Goal: Task Accomplishment & Management: Manage account settings

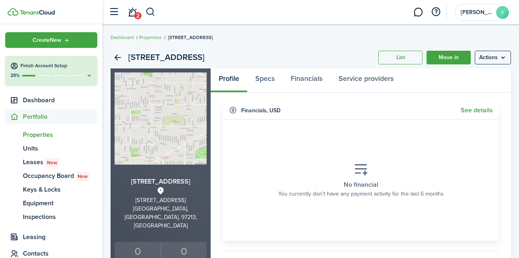
scroll to position [56, 0]
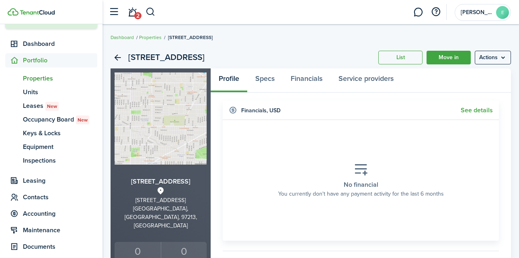
click at [176, 193] on div "[STREET_ADDRESS]" at bounding box center [161, 202] width 92 height 53
click at [119, 58] on link "Back" at bounding box center [118, 58] width 14 height 14
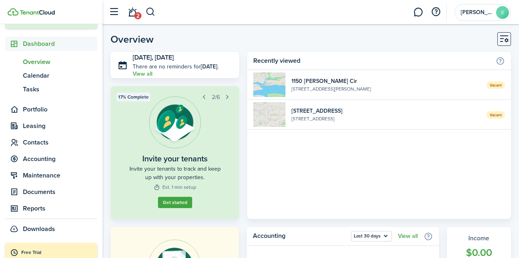
click at [361, 113] on widget-list-item-title "[STREET_ADDRESS]" at bounding box center [385, 111] width 189 height 8
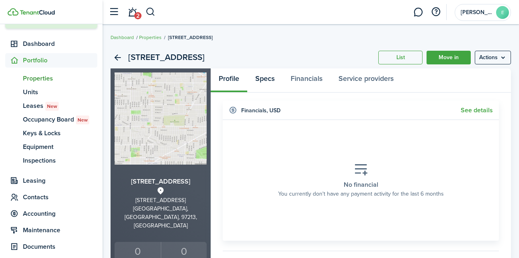
click at [267, 81] on link "Specs" at bounding box center [264, 80] width 35 height 24
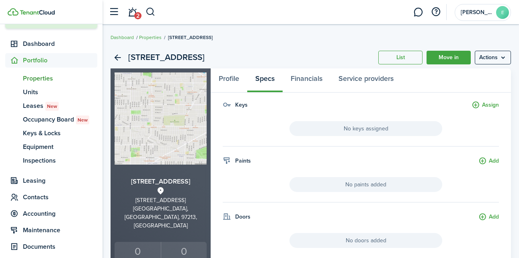
click at [497, 56] on menu-btn "Actions" at bounding box center [493, 58] width 36 height 14
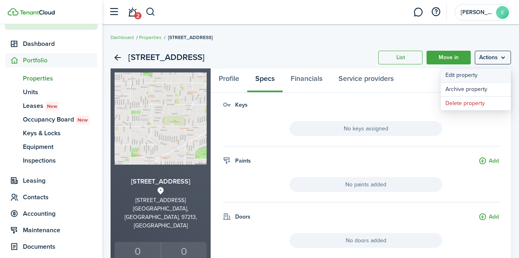
click at [481, 73] on link "Edit property" at bounding box center [475, 75] width 70 height 14
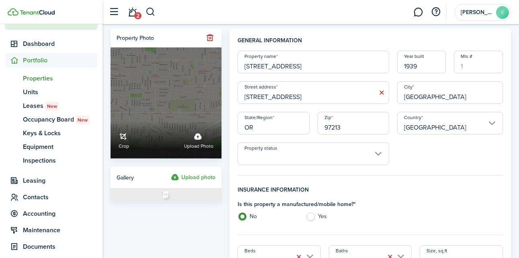
click at [201, 135] on label "Upload photo" at bounding box center [198, 139] width 29 height 21
click at [111, 121] on input "Crop Upload photo" at bounding box center [111, 121] width 0 height 0
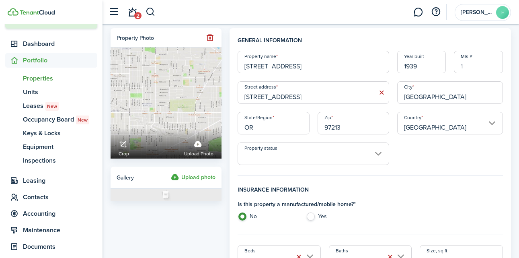
click at [185, 177] on label "Upload photo" at bounding box center [193, 177] width 45 height 10
click at [171, 172] on input "Upload photo" at bounding box center [171, 172] width 0 height 0
click at [190, 177] on label "Upload photo" at bounding box center [193, 177] width 45 height 10
click at [171, 172] on input "Upload photo" at bounding box center [171, 172] width 0 height 0
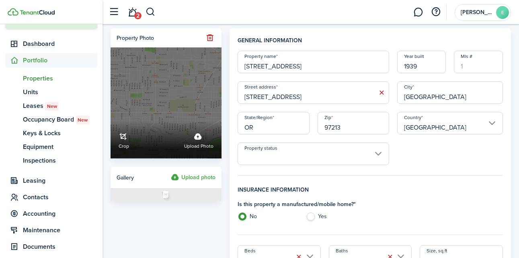
click at [203, 145] on span "Upload photo" at bounding box center [198, 146] width 29 height 8
click at [111, 121] on input "Crop Upload photo" at bounding box center [111, 121] width 0 height 0
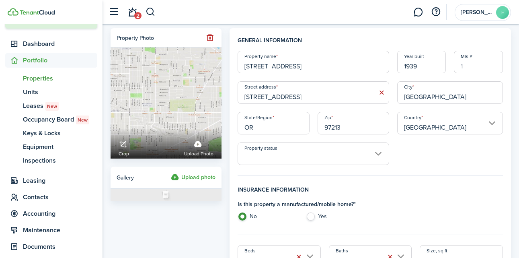
click at [166, 198] on img at bounding box center [166, 194] width 111 height 12
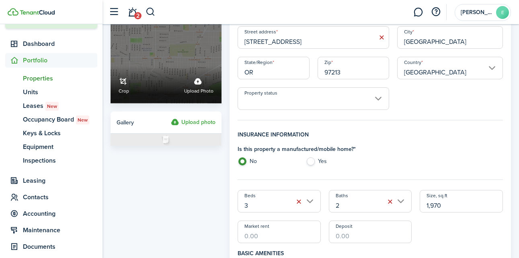
scroll to position [55, 0]
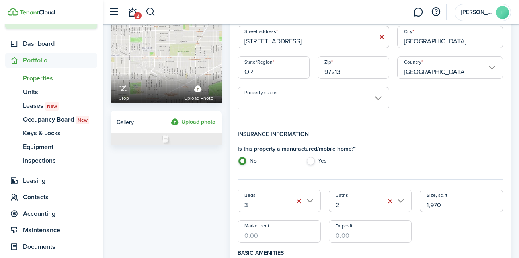
click at [197, 120] on label "Upload photo" at bounding box center [193, 122] width 45 height 10
click at [171, 117] on input "Upload photo" at bounding box center [171, 117] width 0 height 0
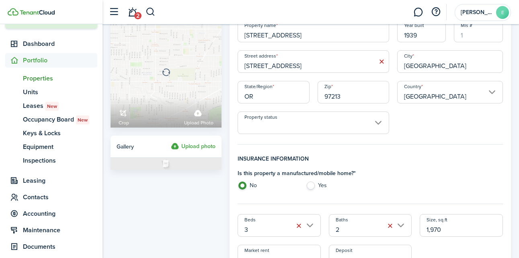
scroll to position [0, 0]
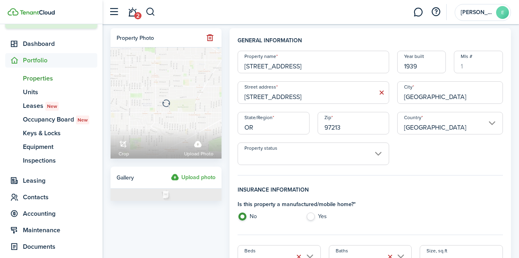
click at [184, 115] on icon at bounding box center [166, 102] width 111 height 111
click at [167, 105] on icon at bounding box center [166, 102] width 111 height 111
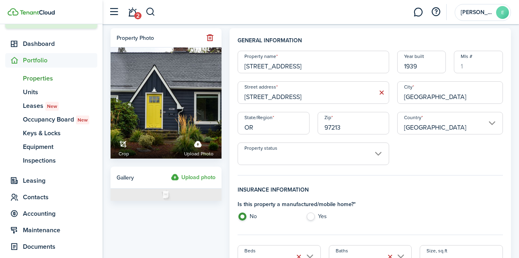
click at [189, 176] on label "Upload photo" at bounding box center [193, 177] width 45 height 10
click at [171, 172] on input "Upload photo" at bounding box center [171, 172] width 0 height 0
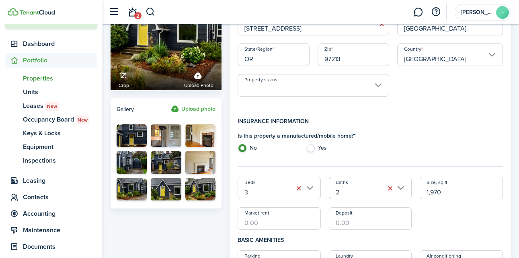
scroll to position [71, 0]
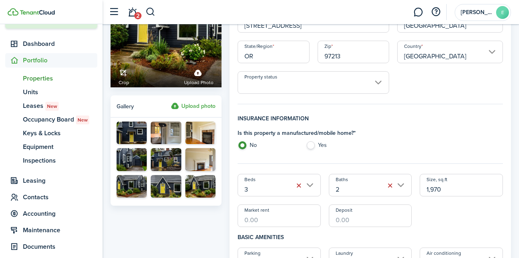
click at [204, 106] on label "Upload photo" at bounding box center [193, 106] width 45 height 10
click at [171, 101] on input "Upload photo" at bounding box center [171, 101] width 0 height 0
click at [201, 105] on label "Upload photo" at bounding box center [193, 106] width 45 height 10
click at [171, 101] on input "Upload photo" at bounding box center [171, 101] width 0 height 0
click at [207, 107] on label "Upload photo" at bounding box center [193, 106] width 45 height 10
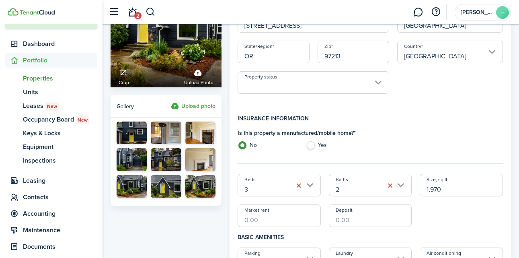
click at [171, 101] on input "Upload photo" at bounding box center [171, 101] width 0 height 0
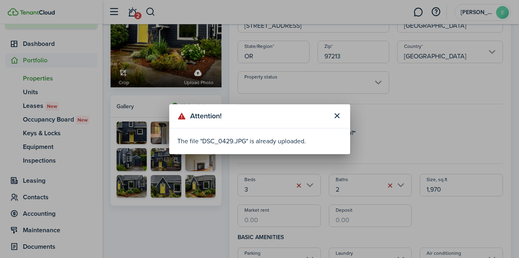
click at [338, 117] on button "Close modal" at bounding box center [337, 116] width 14 height 14
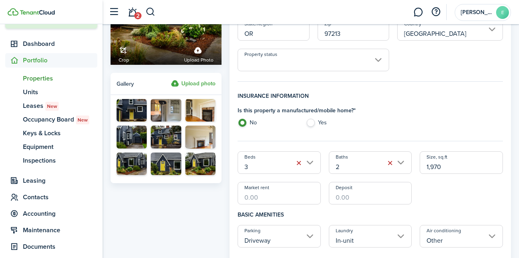
scroll to position [63, 0]
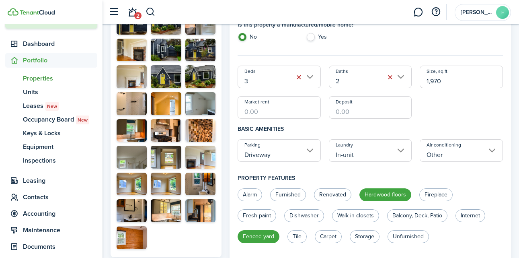
scroll to position [175, 0]
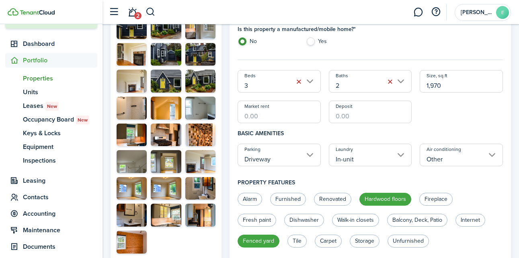
click at [174, 192] on button "button" at bounding box center [174, 192] width 11 height 11
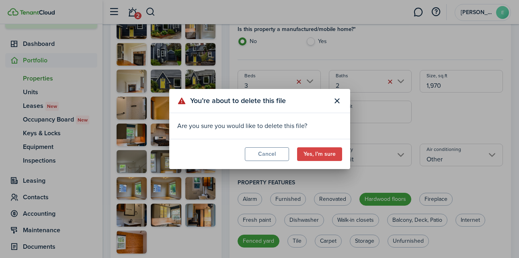
click at [325, 155] on button "Yes, I’m sure" at bounding box center [319, 154] width 45 height 14
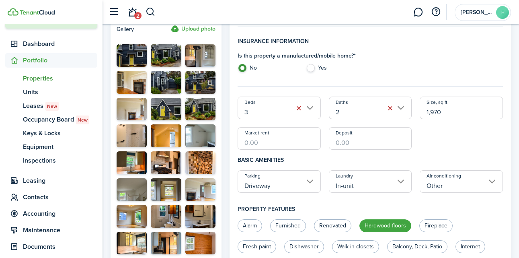
scroll to position [145, 0]
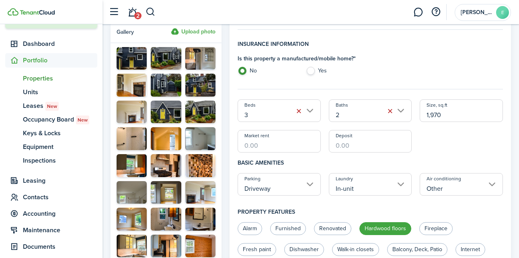
click at [207, 112] on button "button" at bounding box center [208, 116] width 11 height 11
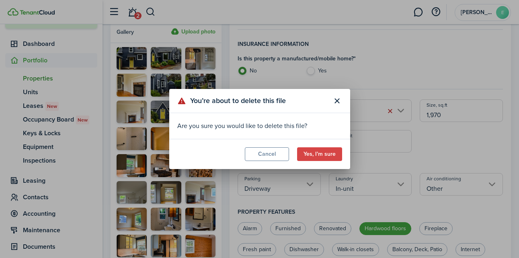
click at [325, 158] on button "Yes, I’m sure" at bounding box center [319, 154] width 45 height 14
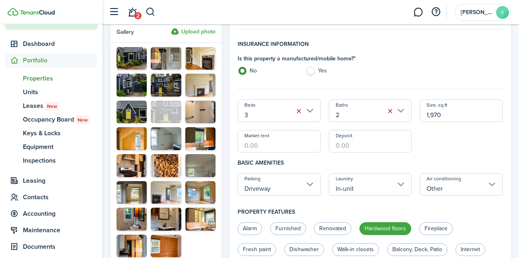
drag, startPoint x: 130, startPoint y: 53, endPoint x: 160, endPoint y: 108, distance: 62.9
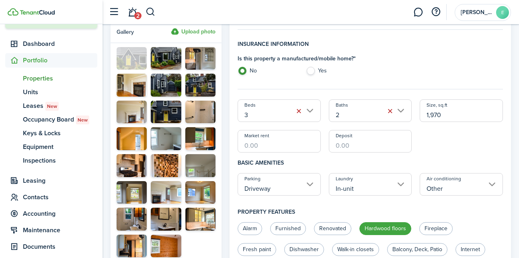
drag, startPoint x: 130, startPoint y: 111, endPoint x: 131, endPoint y: 52, distance: 58.3
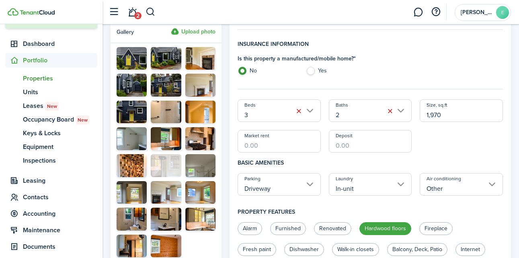
drag, startPoint x: 197, startPoint y: 62, endPoint x: 159, endPoint y: 171, distance: 115.1
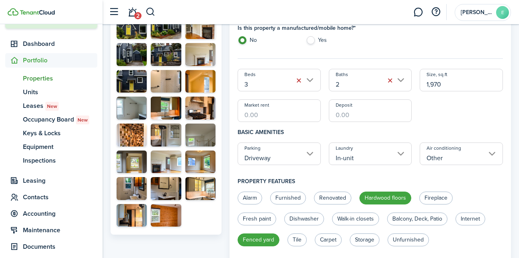
scroll to position [178, 0]
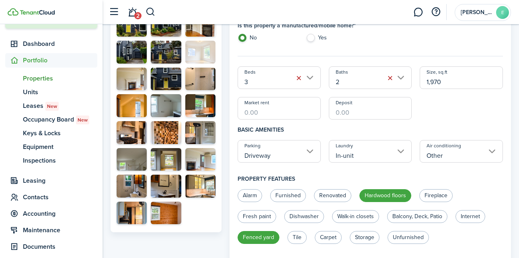
drag, startPoint x: 198, startPoint y: 162, endPoint x: 195, endPoint y: 53, distance: 108.2
drag, startPoint x: 127, startPoint y: 75, endPoint x: 193, endPoint y: 47, distance: 72.2
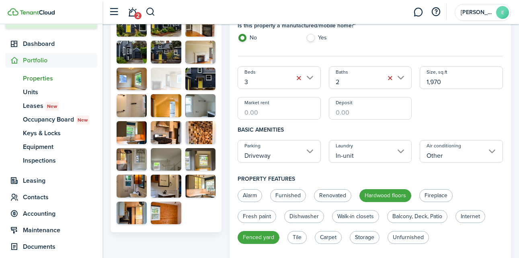
drag, startPoint x: 198, startPoint y: 158, endPoint x: 162, endPoint y: 76, distance: 90.3
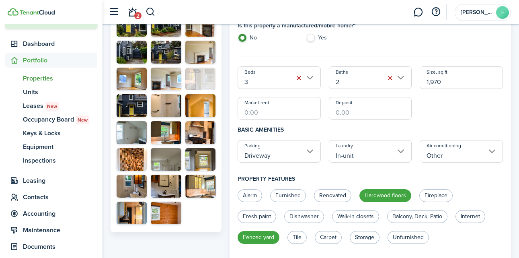
drag, startPoint x: 129, startPoint y: 161, endPoint x: 197, endPoint y: 79, distance: 107.0
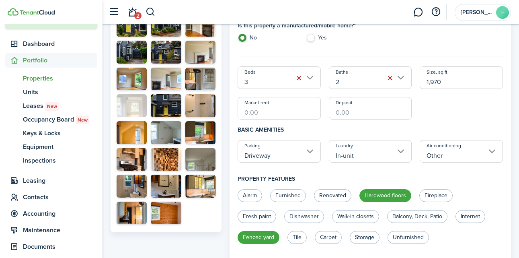
drag, startPoint x: 201, startPoint y: 166, endPoint x: 131, endPoint y: 111, distance: 88.7
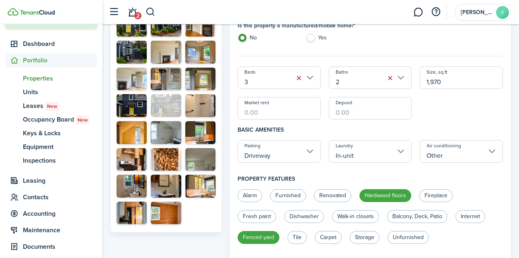
drag, startPoint x: 167, startPoint y: 51, endPoint x: 160, endPoint y: 107, distance: 55.8
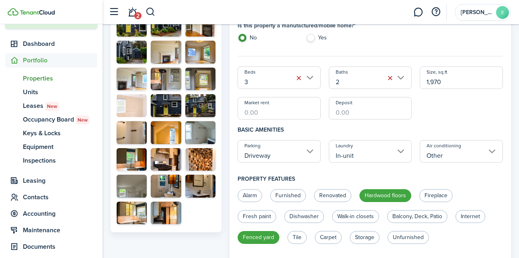
drag, startPoint x: 163, startPoint y: 210, endPoint x: 131, endPoint y: 102, distance: 112.7
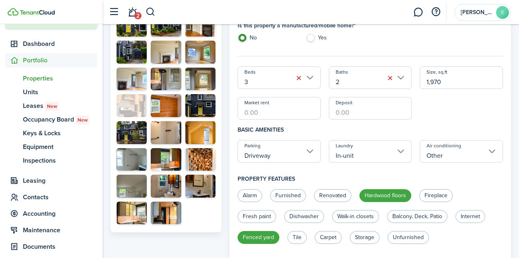
drag, startPoint x: 163, startPoint y: 163, endPoint x: 129, endPoint y: 108, distance: 64.6
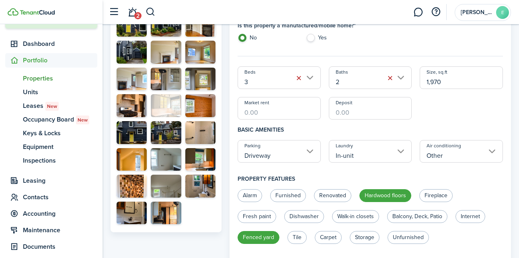
drag, startPoint x: 127, startPoint y: 214, endPoint x: 162, endPoint y: 105, distance: 114.3
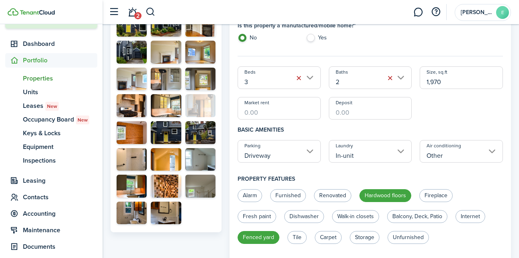
drag, startPoint x: 165, startPoint y: 213, endPoint x: 196, endPoint y: 104, distance: 113.2
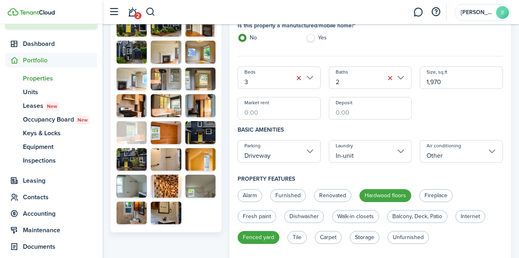
drag, startPoint x: 130, startPoint y: 188, endPoint x: 130, endPoint y: 131, distance: 56.3
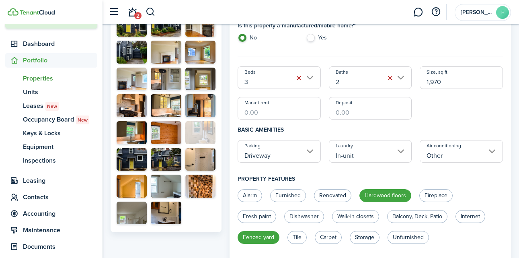
drag, startPoint x: 128, startPoint y: 211, endPoint x: 193, endPoint y: 129, distance: 104.4
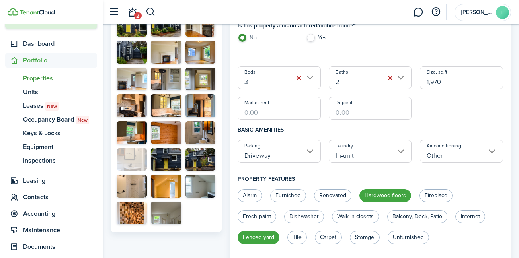
drag, startPoint x: 165, startPoint y: 213, endPoint x: 131, endPoint y: 156, distance: 66.3
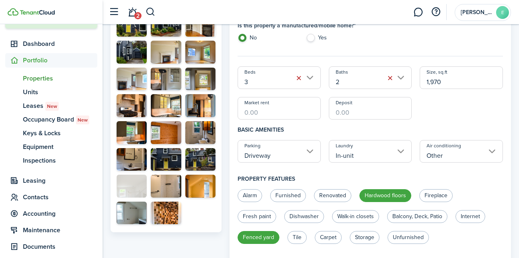
drag, startPoint x: 163, startPoint y: 215, endPoint x: 126, endPoint y: 185, distance: 47.7
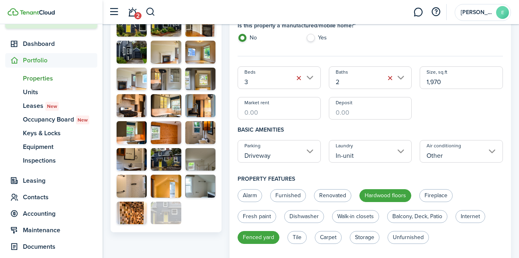
drag, startPoint x: 168, startPoint y: 156, endPoint x: 172, endPoint y: 211, distance: 56.0
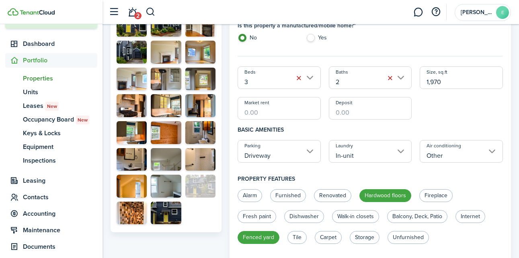
drag, startPoint x: 171, startPoint y: 155, endPoint x: 206, endPoint y: 209, distance: 63.7
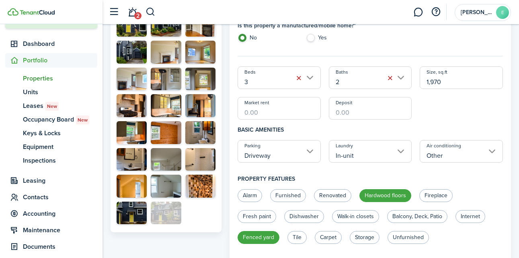
drag, startPoint x: 198, startPoint y: 187, endPoint x: 161, endPoint y: 212, distance: 45.1
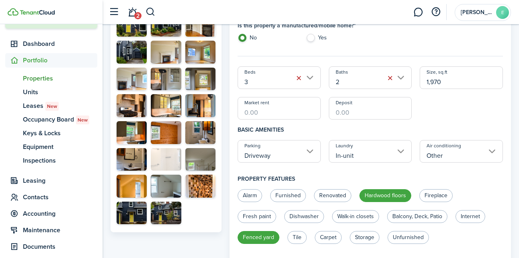
drag, startPoint x: 197, startPoint y: 165, endPoint x: 154, endPoint y: 165, distance: 43.8
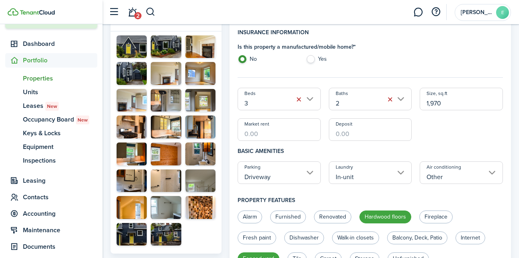
scroll to position [154, 0]
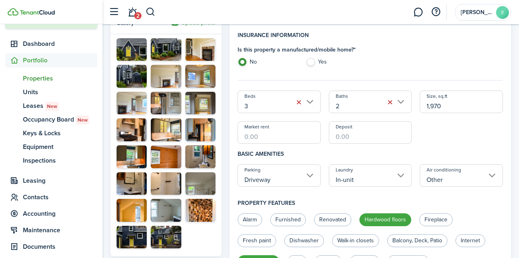
click at [162, 182] on div at bounding box center [166, 188] width 30 height 14
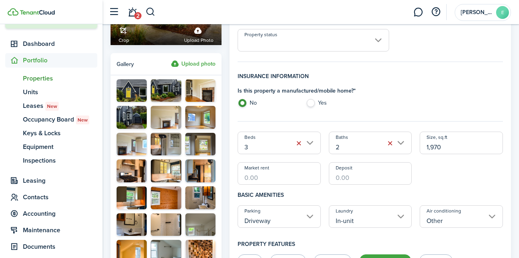
scroll to position [114, 0]
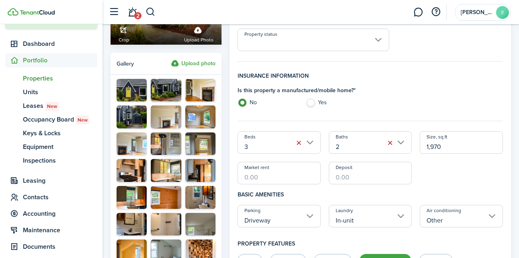
click at [195, 65] on label "Upload photo" at bounding box center [193, 64] width 45 height 10
click at [171, 59] on input "Upload photo" at bounding box center [171, 59] width 0 height 0
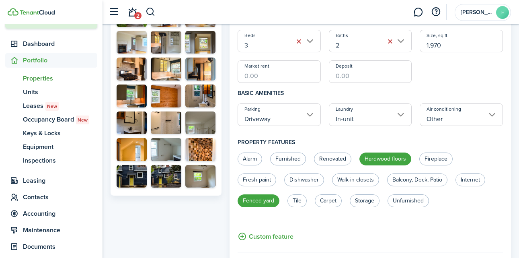
scroll to position [213, 0]
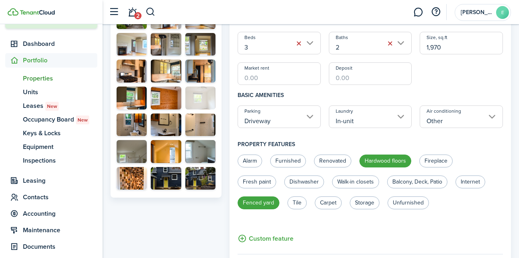
drag, startPoint x: 198, startPoint y: 183, endPoint x: 199, endPoint y: 101, distance: 82.0
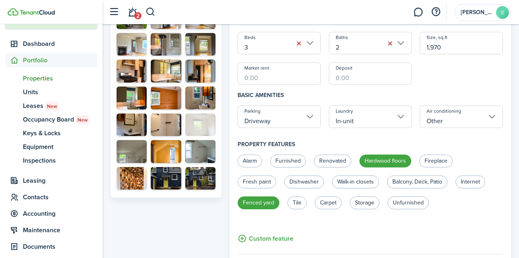
drag, startPoint x: 199, startPoint y: 101, endPoint x: 197, endPoint y: 125, distance: 23.8
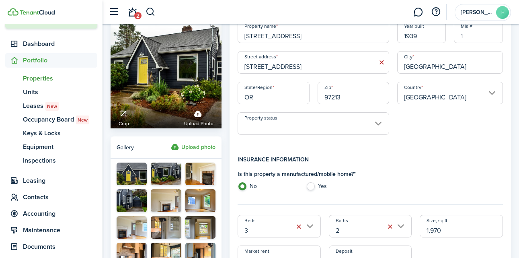
scroll to position [0, 0]
